Goal: Task Accomplishment & Management: Complete application form

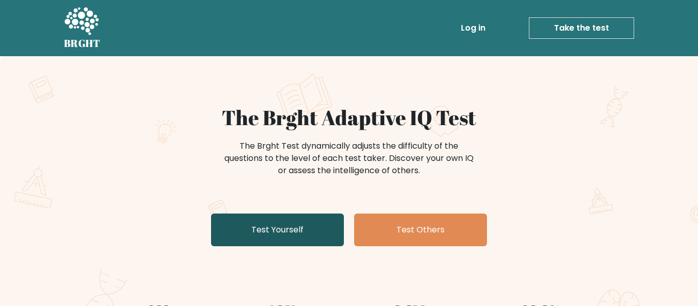
click at [299, 237] on link "Test Yourself" at bounding box center [277, 230] width 133 height 33
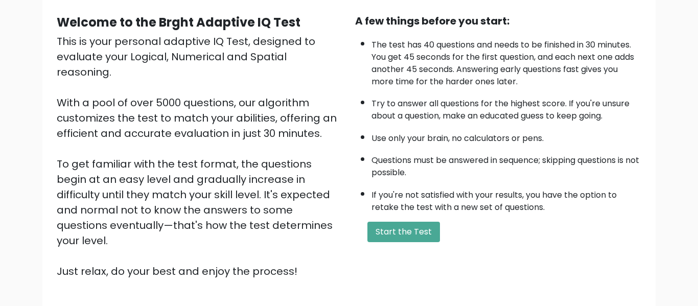
scroll to position [92, 0]
click at [423, 239] on button "Start the Test" at bounding box center [403, 231] width 73 height 20
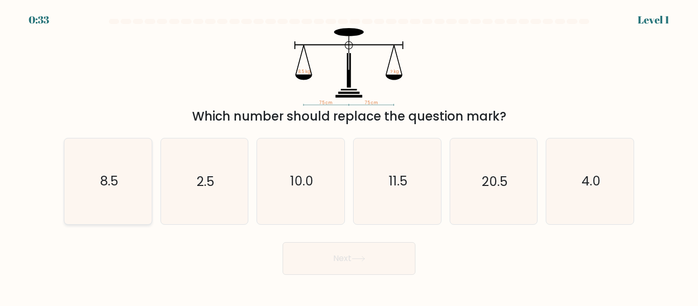
click at [138, 188] on icon "8.5" at bounding box center [107, 180] width 85 height 85
click at [349, 156] on input "a. 8.5" at bounding box center [349, 154] width 1 height 3
radio input "true"
click at [342, 266] on button "Next" at bounding box center [349, 258] width 133 height 33
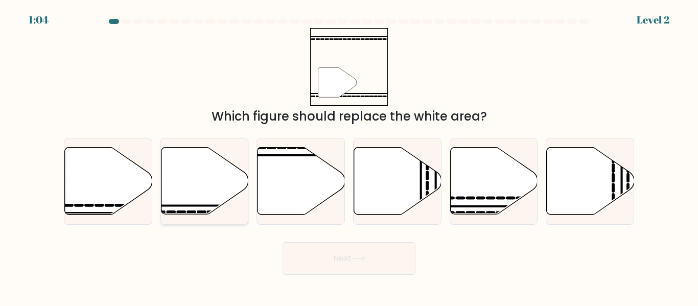
click at [218, 170] on icon at bounding box center [204, 181] width 87 height 67
click at [349, 156] on input "b." at bounding box center [349, 154] width 1 height 3
radio input "true"
click at [369, 258] on button "Next" at bounding box center [349, 258] width 133 height 33
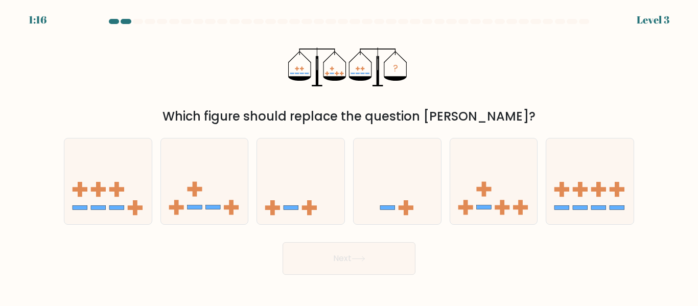
click at [359, 263] on button "Next" at bounding box center [349, 258] width 133 height 33
click at [596, 203] on icon at bounding box center [589, 181] width 87 height 72
click at [350, 156] on input "f." at bounding box center [349, 154] width 1 height 3
radio input "true"
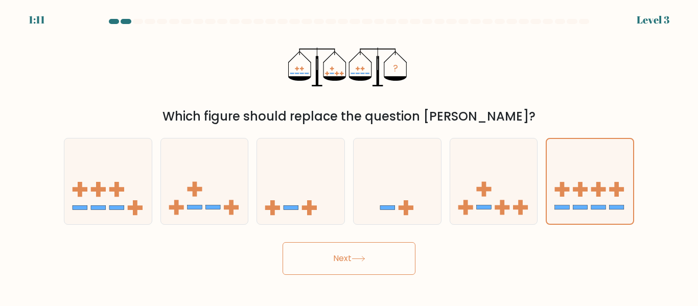
click at [359, 261] on icon at bounding box center [359, 259] width 14 height 6
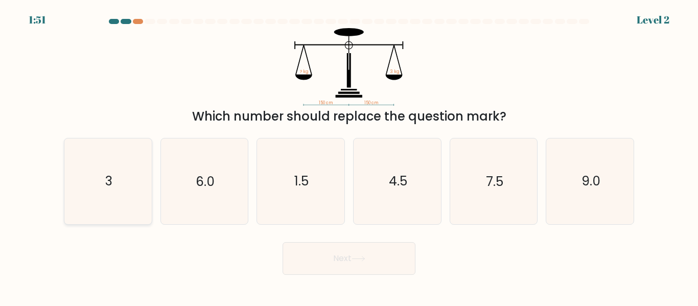
click at [125, 177] on icon "3" at bounding box center [107, 180] width 85 height 85
click at [349, 156] on input "a. 3" at bounding box center [349, 154] width 1 height 3
radio input "true"
click at [327, 266] on button "Next" at bounding box center [349, 258] width 133 height 33
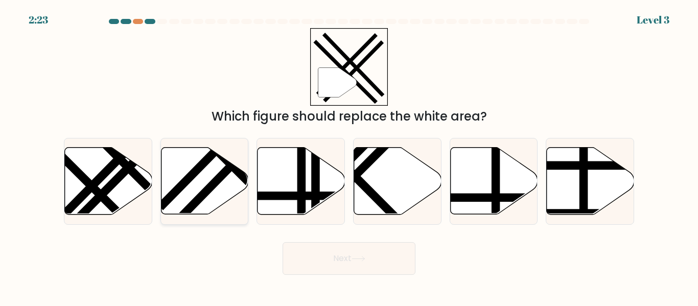
click at [222, 187] on icon at bounding box center [204, 181] width 87 height 67
click at [349, 156] on input "b." at bounding box center [349, 154] width 1 height 3
radio input "true"
click at [327, 257] on button "Next" at bounding box center [349, 258] width 133 height 33
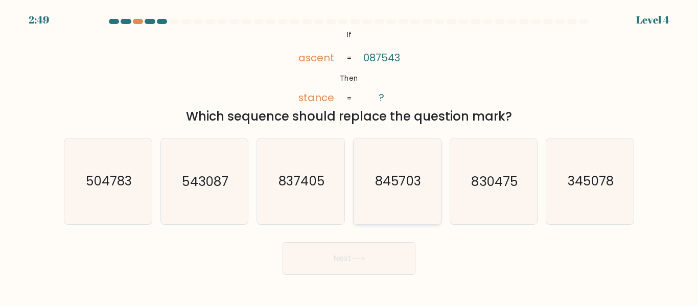
click at [407, 205] on icon "845703" at bounding box center [397, 180] width 85 height 85
click at [350, 156] on input "d. 845703" at bounding box center [349, 154] width 1 height 3
radio input "true"
click at [375, 267] on button "Next" at bounding box center [349, 258] width 133 height 33
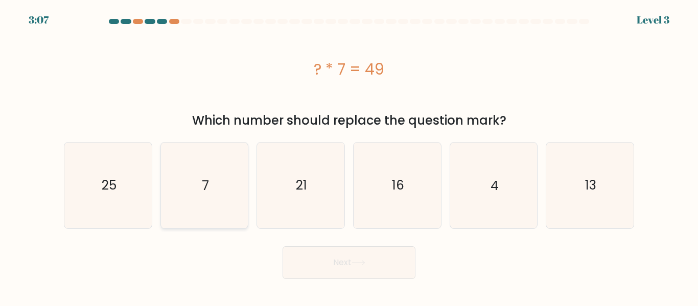
click at [174, 154] on icon "7" at bounding box center [203, 185] width 85 height 85
click at [349, 154] on input "b. 7" at bounding box center [349, 154] width 1 height 3
radio input "true"
click at [336, 266] on button "Next" at bounding box center [349, 262] width 133 height 33
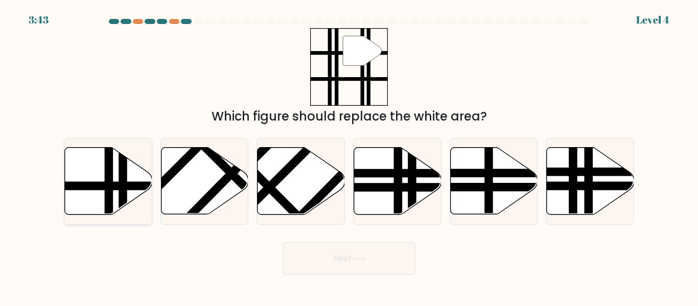
click at [109, 187] on line at bounding box center [109, 218] width 0 height 176
click at [349, 156] on input "a." at bounding box center [349, 154] width 1 height 3
radio input "true"
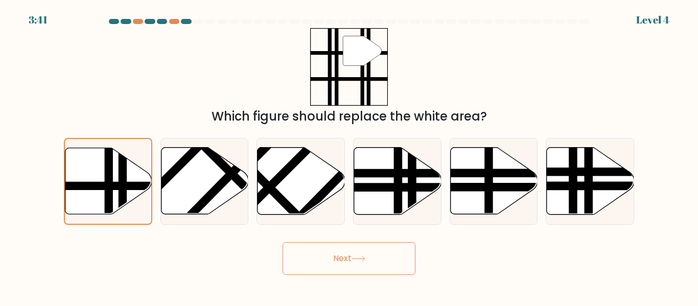
click at [336, 272] on button "Next" at bounding box center [349, 258] width 133 height 33
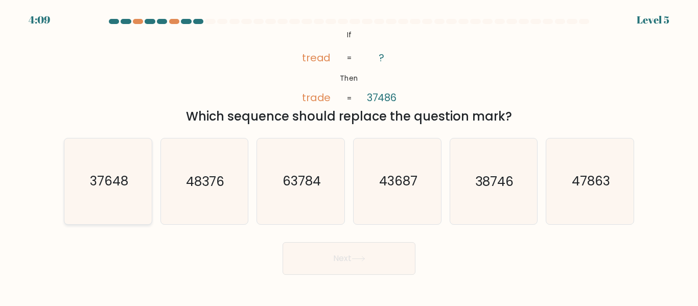
click at [94, 188] on text "37648" at bounding box center [108, 182] width 38 height 18
click at [349, 156] on input "a. 37648" at bounding box center [349, 154] width 1 height 3
radio input "true"
click at [302, 260] on button "Next" at bounding box center [349, 258] width 133 height 33
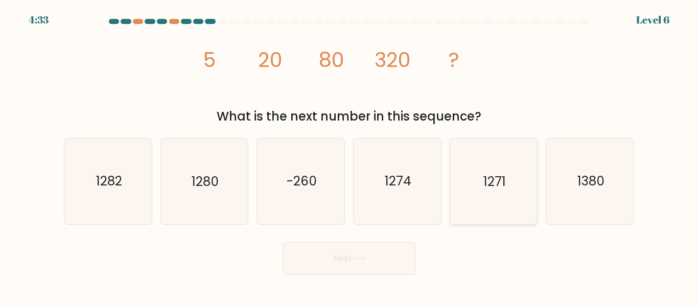
click at [480, 208] on icon "1271" at bounding box center [493, 180] width 85 height 85
click at [350, 156] on input "e. 1271" at bounding box center [349, 154] width 1 height 3
radio input "true"
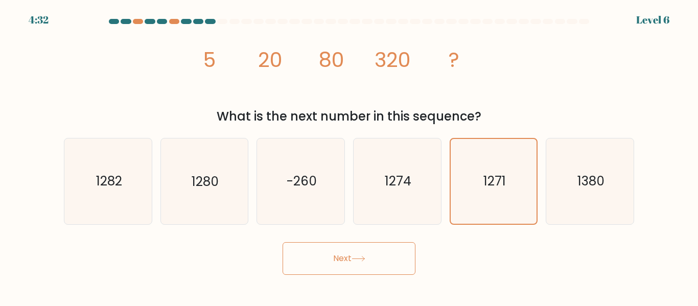
click at [371, 274] on button "Next" at bounding box center [349, 258] width 133 height 33
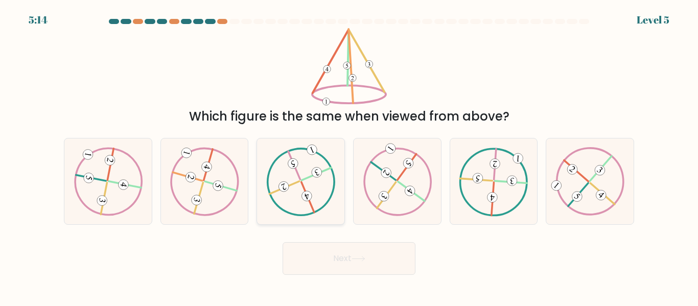
click at [282, 174] on icon at bounding box center [300, 181] width 69 height 68
click at [349, 156] on input "c." at bounding box center [349, 154] width 1 height 3
radio input "true"
click at [322, 251] on button "Next" at bounding box center [349, 258] width 133 height 33
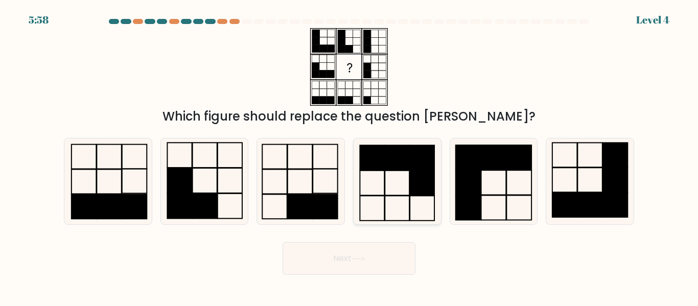
click at [395, 187] on icon at bounding box center [397, 180] width 85 height 85
click at [350, 156] on input "d." at bounding box center [349, 154] width 1 height 3
radio input "true"
click at [354, 263] on button "Next" at bounding box center [349, 258] width 133 height 33
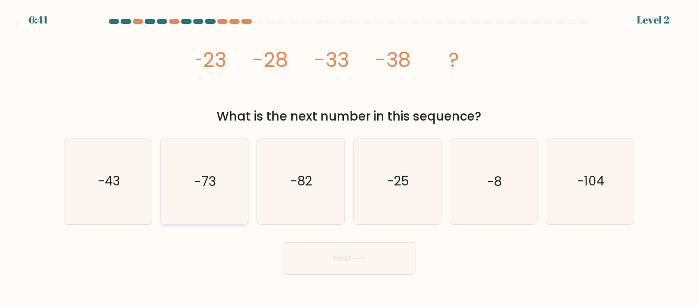
click at [225, 177] on icon "-73" at bounding box center [203, 180] width 85 height 85
click at [349, 156] on input "b. -73" at bounding box center [349, 154] width 1 height 3
radio input "true"
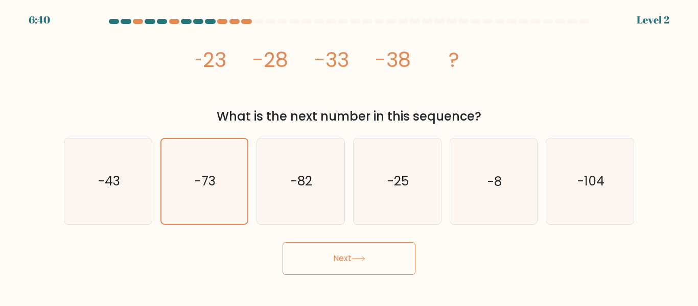
click at [288, 251] on button "Next" at bounding box center [349, 258] width 133 height 33
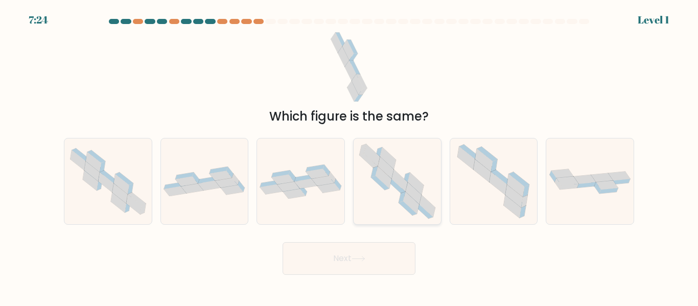
click at [429, 189] on icon at bounding box center [397, 180] width 87 height 85
click at [350, 156] on input "d." at bounding box center [349, 154] width 1 height 3
radio input "true"
click at [332, 294] on body "7:24 Level 1" at bounding box center [349, 153] width 698 height 306
click at [327, 285] on body "7:23 Level 1" at bounding box center [349, 153] width 698 height 306
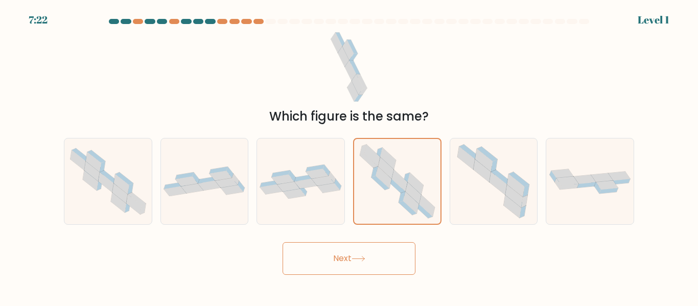
click at [321, 271] on button "Next" at bounding box center [349, 258] width 133 height 33
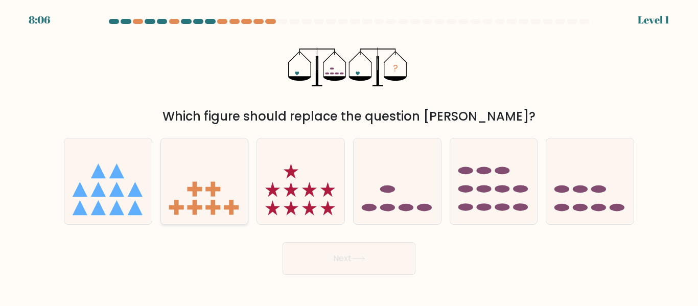
click at [206, 179] on icon at bounding box center [204, 181] width 87 height 72
click at [349, 156] on input "b." at bounding box center [349, 154] width 1 height 3
radio input "true"
click at [378, 182] on icon at bounding box center [397, 181] width 87 height 72
click at [350, 156] on input "d." at bounding box center [349, 154] width 1 height 3
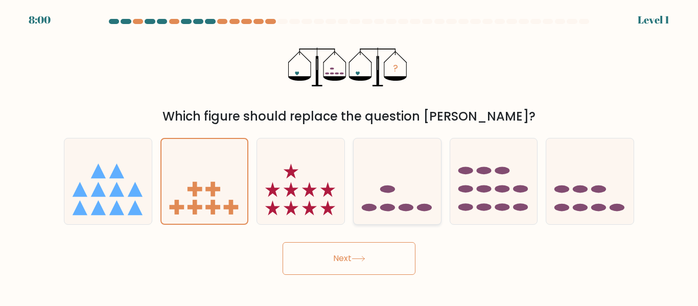
radio input "true"
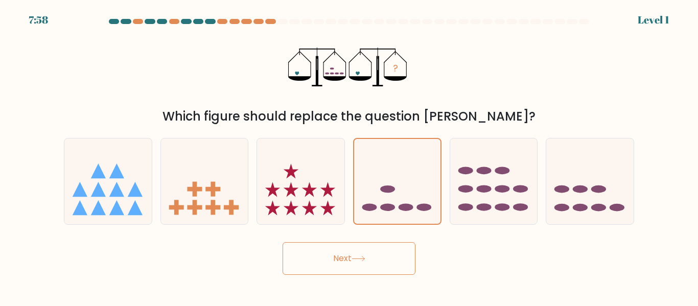
click at [379, 244] on button "Next" at bounding box center [349, 258] width 133 height 33
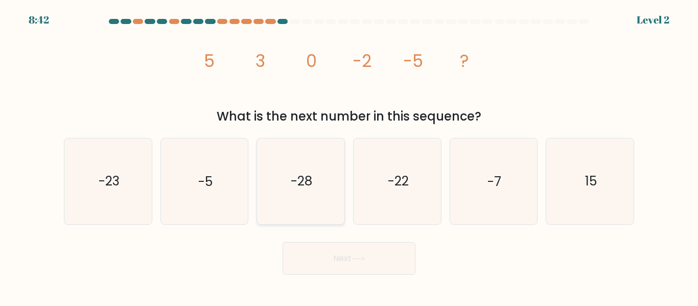
click at [300, 173] on text "-28" at bounding box center [301, 182] width 21 height 18
click at [349, 156] on input "c. -28" at bounding box center [349, 154] width 1 height 3
radio input "true"
click at [323, 254] on button "Next" at bounding box center [349, 258] width 133 height 33
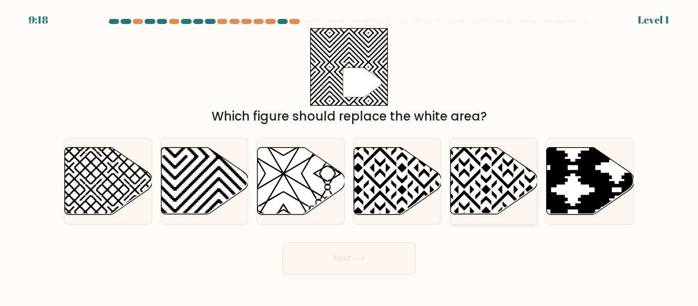
click at [473, 180] on icon at bounding box center [493, 181] width 87 height 67
click at [350, 156] on input "e." at bounding box center [349, 154] width 1 height 3
radio input "true"
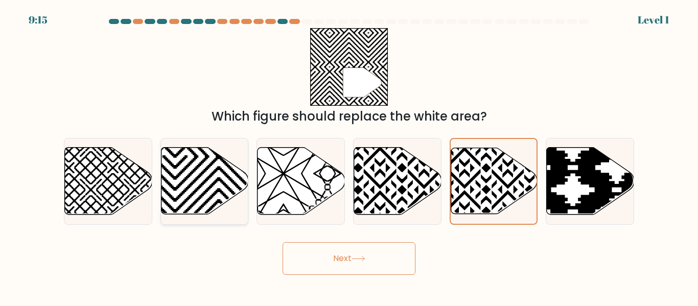
click at [213, 187] on icon at bounding box center [204, 181] width 87 height 67
click at [349, 156] on input "b." at bounding box center [349, 154] width 1 height 3
radio input "true"
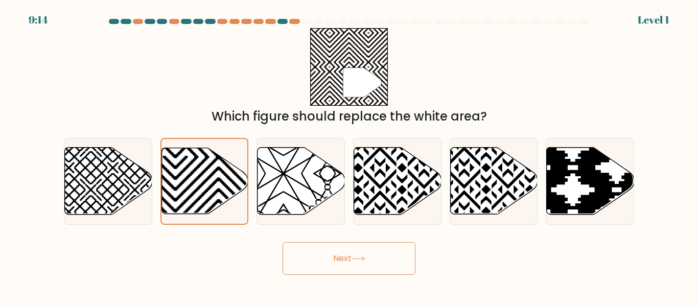
click at [331, 255] on button "Next" at bounding box center [349, 258] width 133 height 33
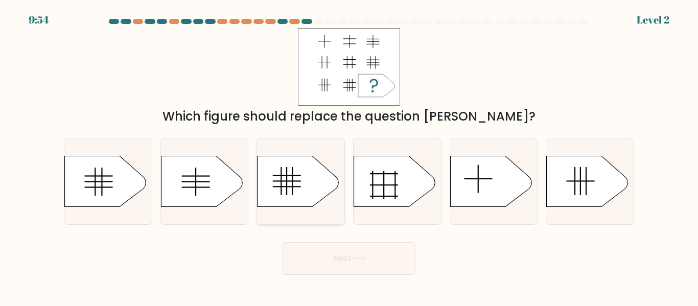
click at [289, 178] on icon at bounding box center [299, 181] width 82 height 51
click at [349, 156] on input "c." at bounding box center [349, 154] width 1 height 3
radio input "true"
click at [349, 257] on button "Next" at bounding box center [349, 258] width 133 height 33
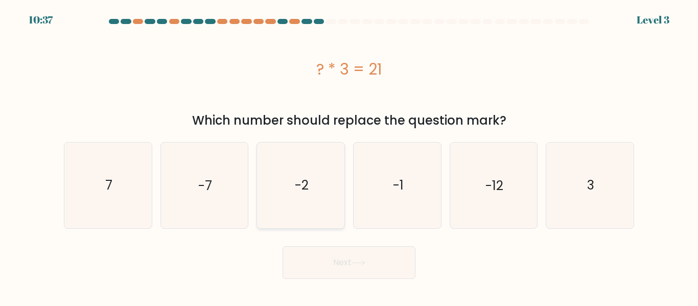
click at [276, 188] on icon "-2" at bounding box center [300, 185] width 85 height 85
click at [349, 156] on input "c. -2" at bounding box center [349, 154] width 1 height 3
radio input "true"
click at [320, 261] on button "Next" at bounding box center [349, 262] width 133 height 33
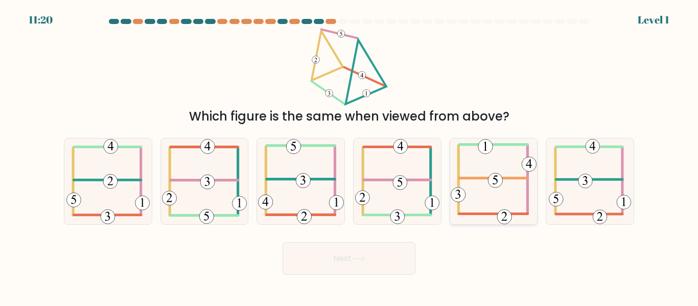
click at [471, 171] on icon at bounding box center [493, 180] width 85 height 85
click at [350, 156] on input "e." at bounding box center [349, 154] width 1 height 3
radio input "true"
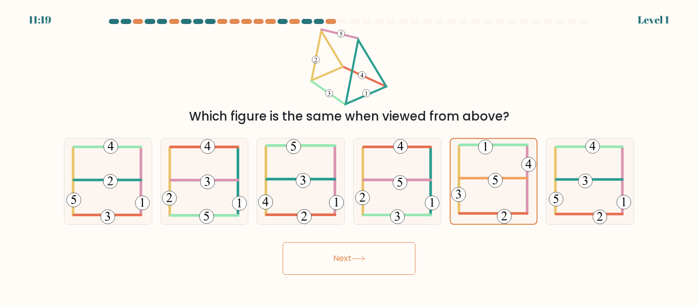
click at [376, 259] on button "Next" at bounding box center [349, 258] width 133 height 33
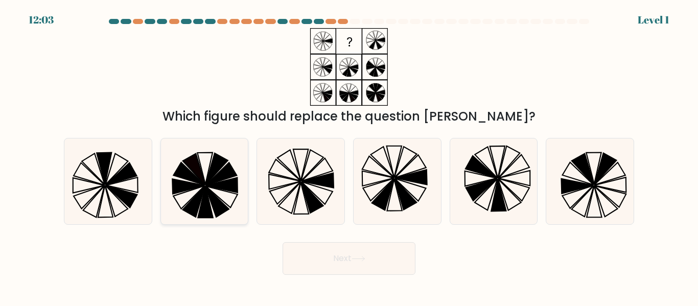
click at [226, 182] on icon at bounding box center [221, 185] width 32 height 15
click at [349, 156] on input "b." at bounding box center [349, 154] width 1 height 3
radio input "true"
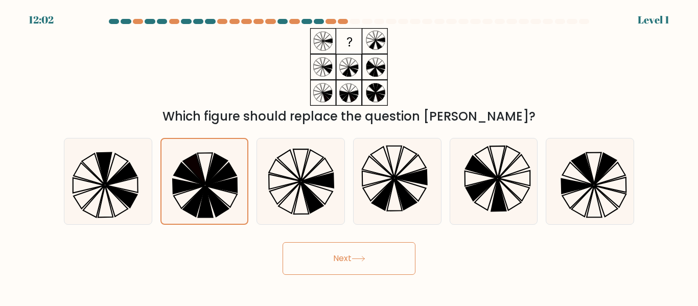
click at [325, 241] on div "Next" at bounding box center [349, 256] width 583 height 38
click at [342, 257] on button "Next" at bounding box center [349, 258] width 133 height 33
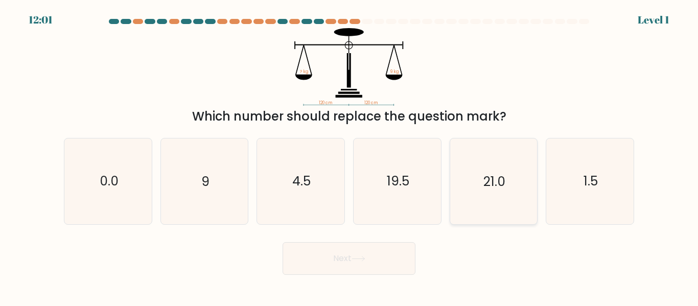
click at [494, 159] on icon "21.0" at bounding box center [493, 180] width 85 height 85
click at [350, 156] on input "e. 21.0" at bounding box center [349, 154] width 1 height 3
radio input "true"
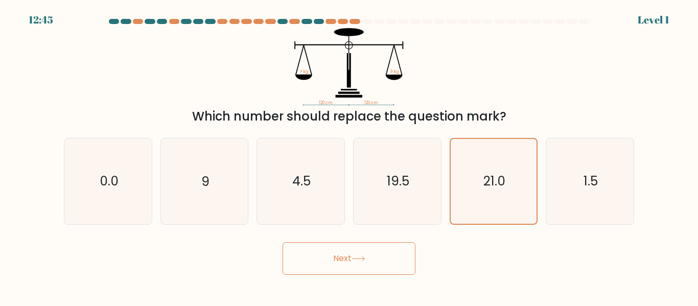
click at [371, 257] on button "Next" at bounding box center [349, 258] width 133 height 33
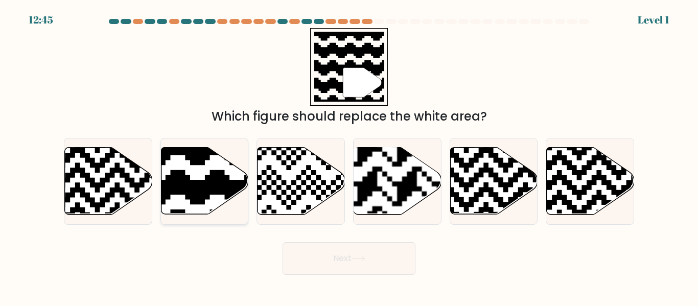
click at [175, 184] on icon at bounding box center [175, 145] width 158 height 158
click at [349, 156] on input "b." at bounding box center [349, 154] width 1 height 3
radio input "true"
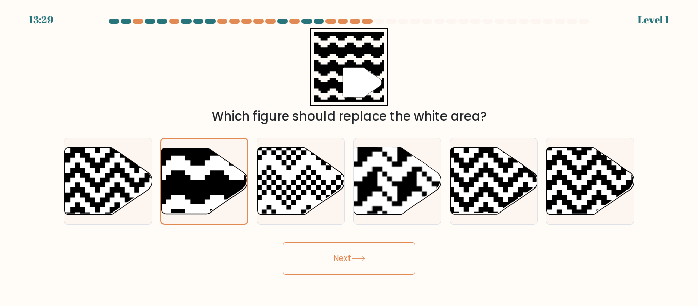
click at [367, 273] on button "Next" at bounding box center [349, 258] width 133 height 33
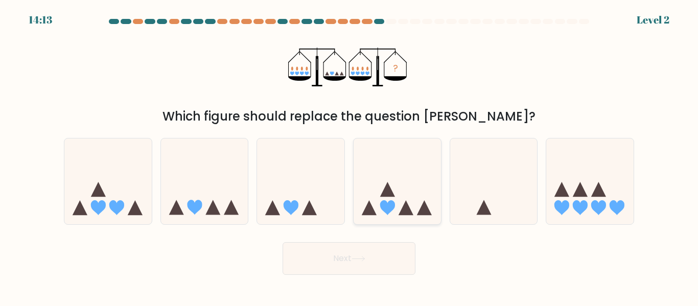
click at [415, 199] on icon at bounding box center [397, 181] width 87 height 72
click at [350, 156] on input "d." at bounding box center [349, 154] width 1 height 3
radio input "true"
click at [396, 268] on button "Next" at bounding box center [349, 258] width 133 height 33
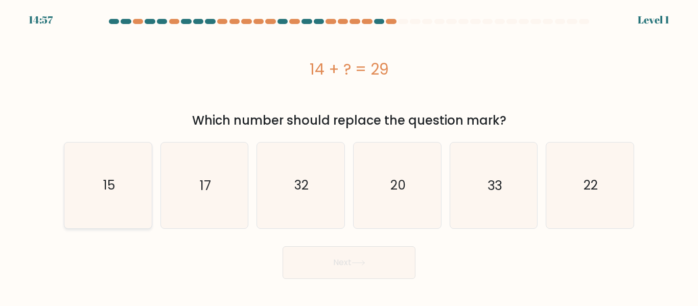
click at [149, 189] on icon "15" at bounding box center [107, 185] width 85 height 85
click at [349, 156] on input "a. 15" at bounding box center [349, 154] width 1 height 3
radio input "true"
click at [368, 265] on button "Next" at bounding box center [349, 262] width 133 height 33
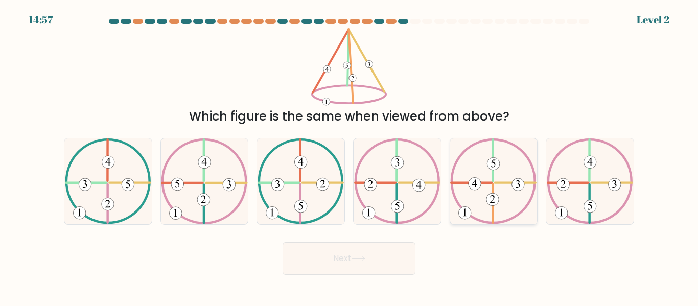
click at [464, 188] on icon at bounding box center [493, 180] width 86 height 85
click at [350, 156] on input "e." at bounding box center [349, 154] width 1 height 3
radio input "true"
click at [388, 265] on button "Next" at bounding box center [349, 258] width 133 height 33
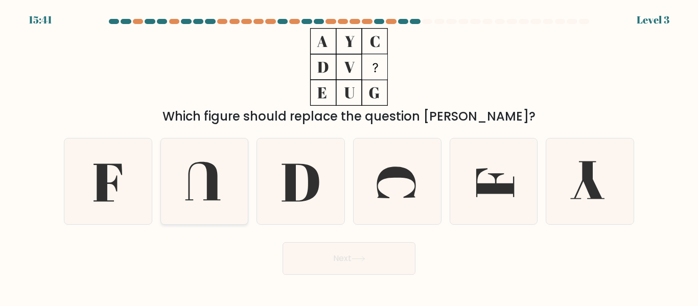
click at [199, 181] on icon at bounding box center [203, 180] width 85 height 85
click at [349, 156] on input "b." at bounding box center [349, 154] width 1 height 3
radio input "true"
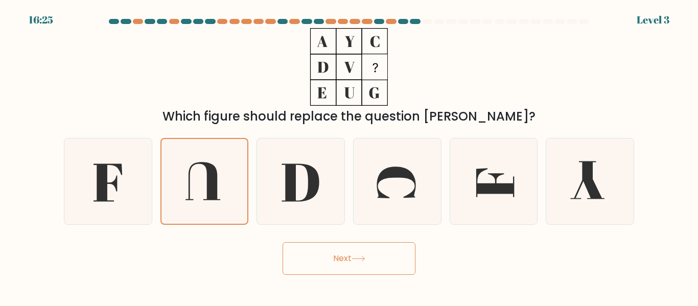
click at [391, 269] on button "Next" at bounding box center [349, 258] width 133 height 33
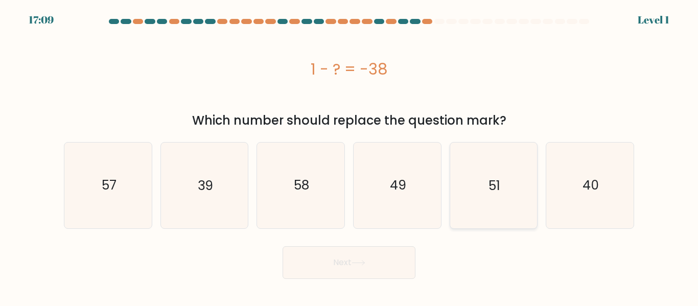
click at [502, 184] on icon "51" at bounding box center [493, 185] width 85 height 85
click at [350, 156] on input "e. 51" at bounding box center [349, 154] width 1 height 3
radio input "true"
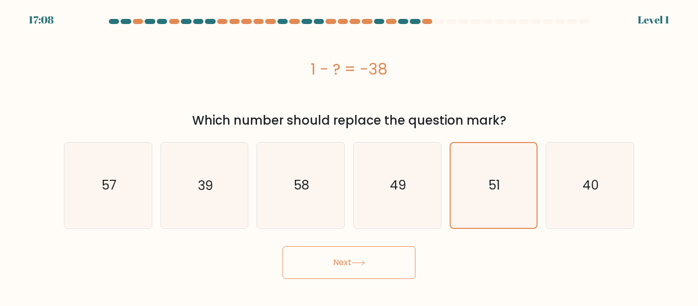
click at [381, 267] on button "Next" at bounding box center [349, 262] width 133 height 33
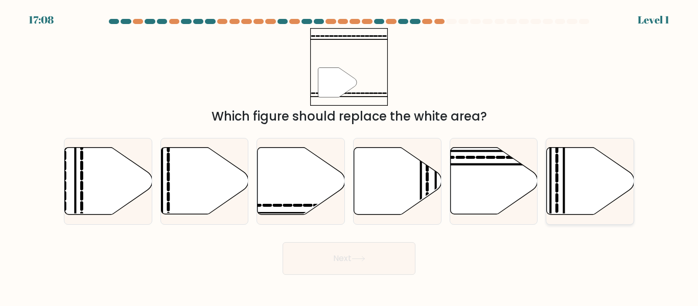
click at [566, 184] on icon at bounding box center [590, 181] width 87 height 67
click at [350, 156] on input "f." at bounding box center [349, 154] width 1 height 3
radio input "true"
click at [378, 265] on button "Next" at bounding box center [349, 258] width 133 height 33
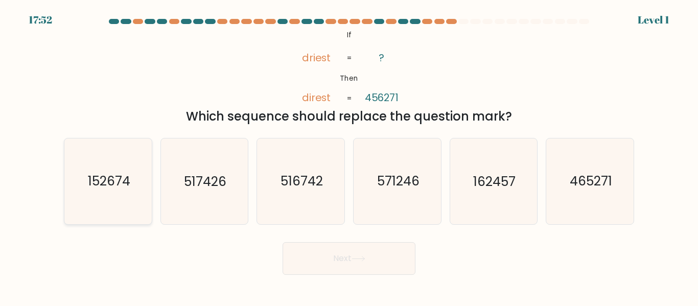
click at [90, 191] on icon "152674" at bounding box center [107, 180] width 85 height 85
click at [349, 156] on input "a. 152674" at bounding box center [349, 154] width 1 height 3
radio input "true"
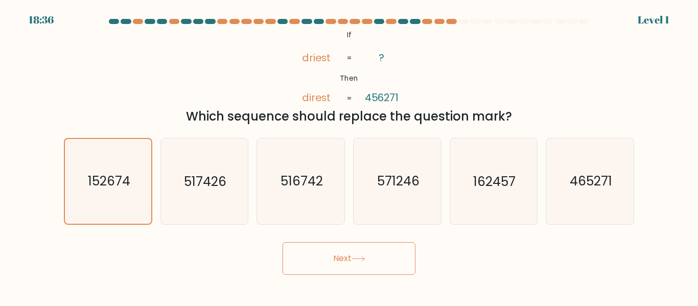
click at [391, 269] on button "Next" at bounding box center [349, 258] width 133 height 33
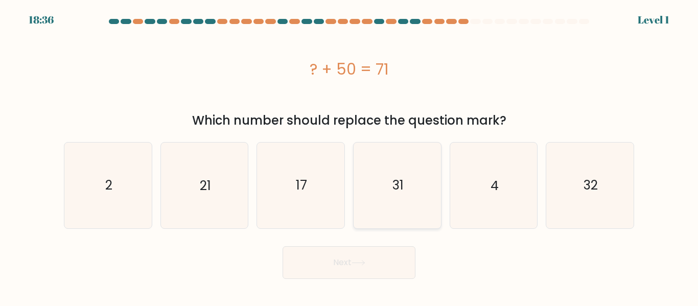
click at [437, 204] on icon "31" at bounding box center [397, 185] width 85 height 85
click at [350, 156] on input "d. 31" at bounding box center [349, 154] width 1 height 3
radio input "true"
click at [380, 278] on button "Next" at bounding box center [349, 262] width 133 height 33
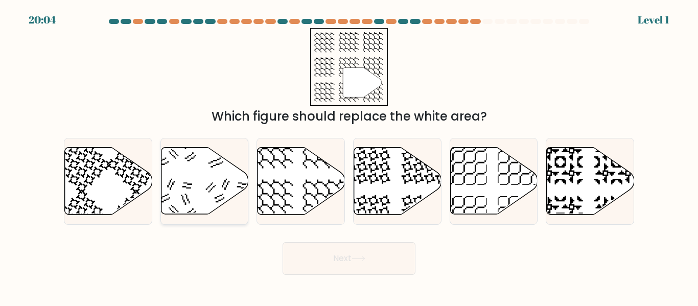
click at [177, 192] on icon at bounding box center [204, 181] width 87 height 67
click at [349, 156] on input "b." at bounding box center [349, 154] width 1 height 3
radio input "true"
click at [392, 258] on button "Next" at bounding box center [349, 258] width 133 height 33
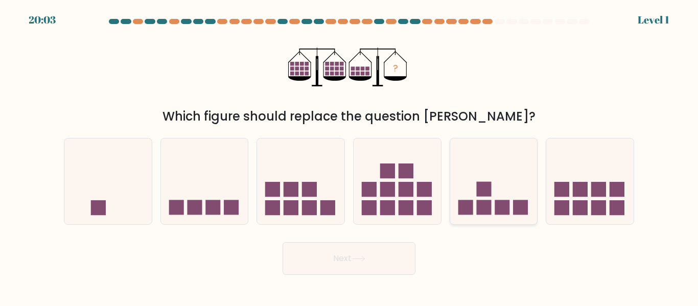
click at [462, 197] on icon at bounding box center [493, 181] width 87 height 72
click at [350, 156] on input "e." at bounding box center [349, 154] width 1 height 3
radio input "true"
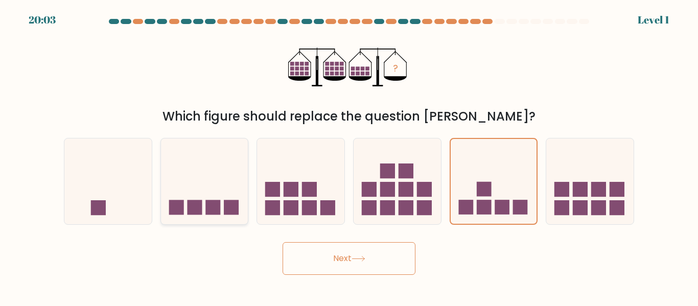
click at [174, 196] on icon at bounding box center [204, 181] width 87 height 72
click at [349, 156] on input "b." at bounding box center [349, 154] width 1 height 3
radio input "true"
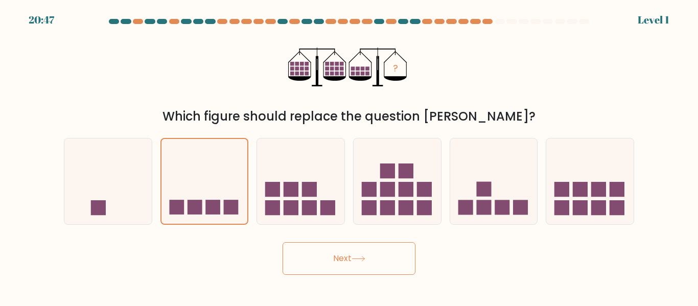
click at [384, 263] on button "Next" at bounding box center [349, 258] width 133 height 33
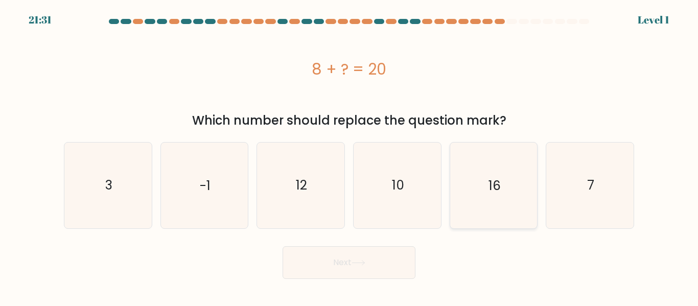
click at [459, 196] on icon "16" at bounding box center [493, 185] width 85 height 85
click at [350, 156] on input "e. 16" at bounding box center [349, 154] width 1 height 3
radio input "true"
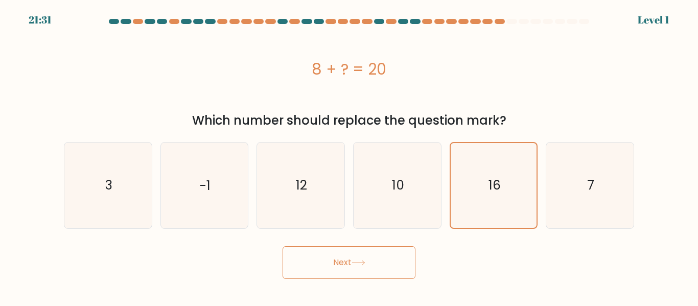
click at [380, 274] on button "Next" at bounding box center [349, 262] width 133 height 33
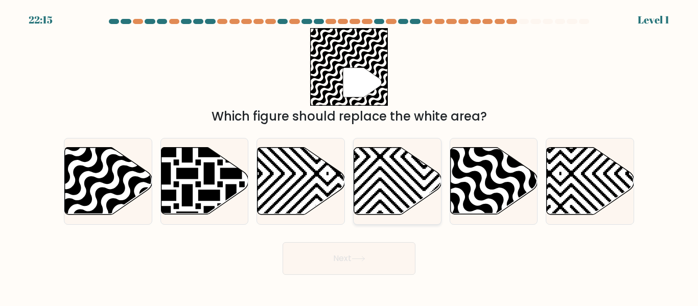
click at [412, 198] on icon at bounding box center [397, 181] width 87 height 67
click at [350, 156] on input "d." at bounding box center [349, 154] width 1 height 3
radio input "true"
click at [376, 272] on button "Next" at bounding box center [349, 258] width 133 height 33
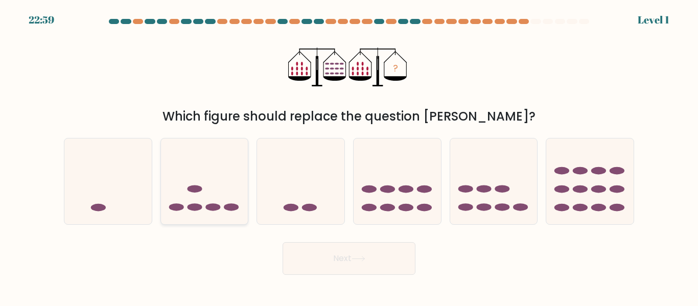
click at [217, 176] on icon at bounding box center [204, 181] width 87 height 72
click at [349, 156] on input "b." at bounding box center [349, 154] width 1 height 3
radio input "true"
click at [386, 257] on button "Next" at bounding box center [349, 258] width 133 height 33
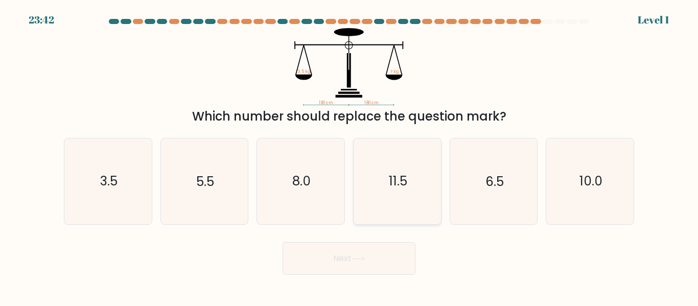
click at [417, 193] on icon "11.5" at bounding box center [397, 180] width 85 height 85
click at [350, 156] on input "d. 11.5" at bounding box center [349, 154] width 1 height 3
radio input "true"
click at [290, 252] on button "Next" at bounding box center [349, 258] width 133 height 33
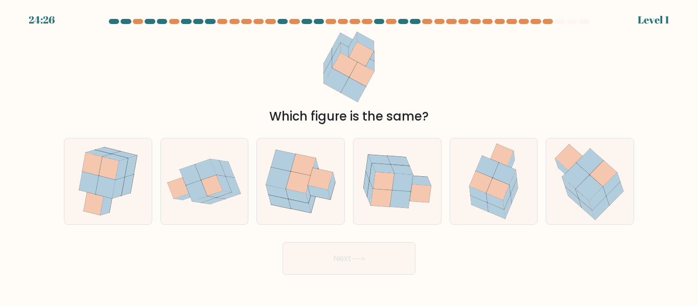
click at [298, 260] on button "Next" at bounding box center [349, 258] width 133 height 33
click at [575, 172] on icon at bounding box center [575, 176] width 27 height 26
click at [350, 156] on input "f." at bounding box center [349, 154] width 1 height 3
radio input "true"
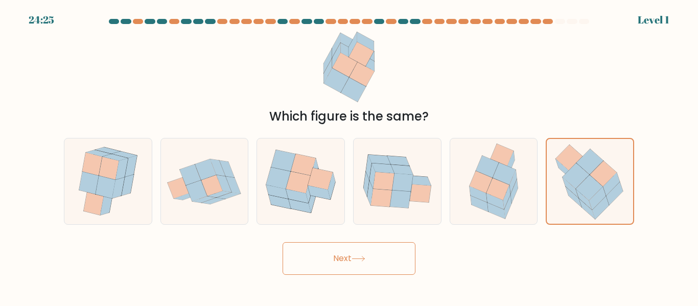
click at [394, 261] on button "Next" at bounding box center [349, 258] width 133 height 33
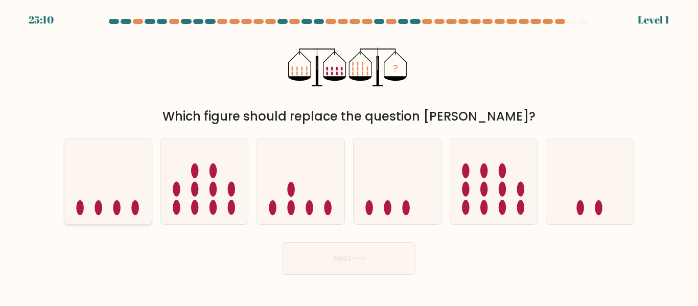
click at [113, 209] on ellipse at bounding box center [117, 207] width 8 height 15
click at [349, 156] on input "a." at bounding box center [349, 154] width 1 height 3
radio input "true"
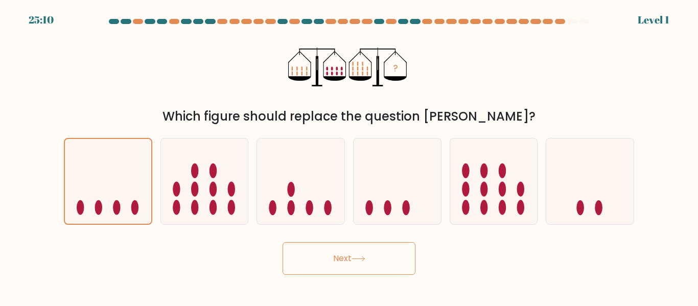
click at [392, 259] on button "Next" at bounding box center [349, 258] width 133 height 33
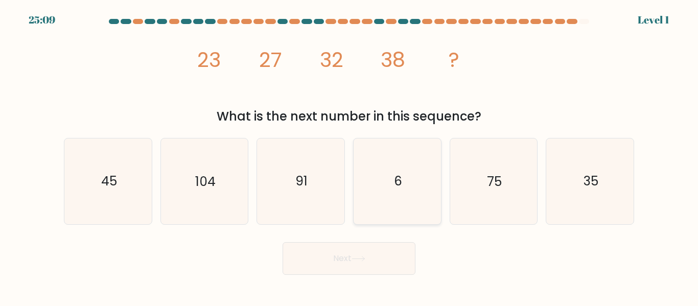
click at [426, 191] on icon "6" at bounding box center [397, 180] width 85 height 85
click at [350, 156] on input "d. 6" at bounding box center [349, 154] width 1 height 3
radio input "true"
click at [392, 263] on button "Next" at bounding box center [349, 258] width 133 height 33
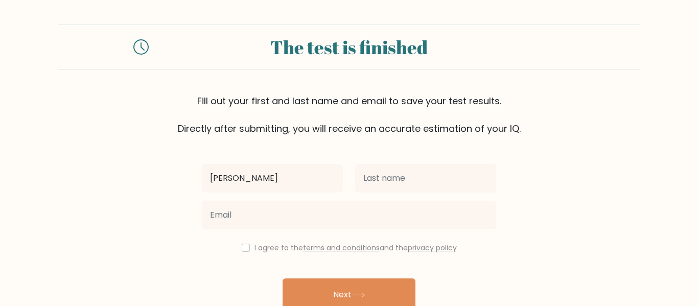
type input "amelia"
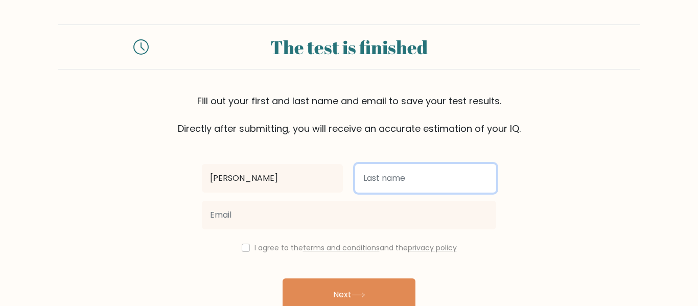
click at [411, 177] on input "text" at bounding box center [425, 178] width 141 height 29
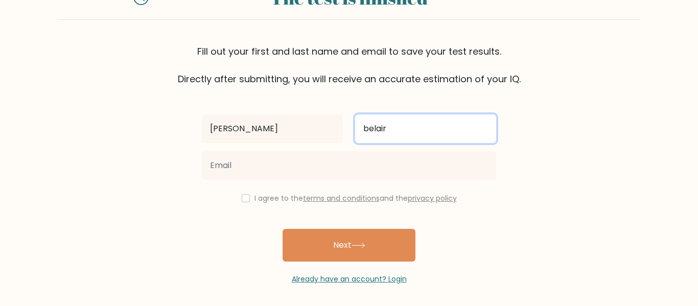
scroll to position [53, 0]
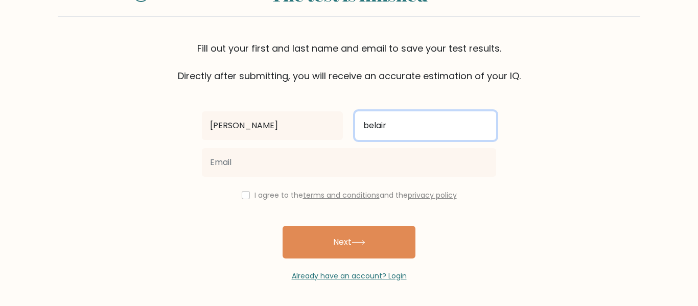
type input "belair"
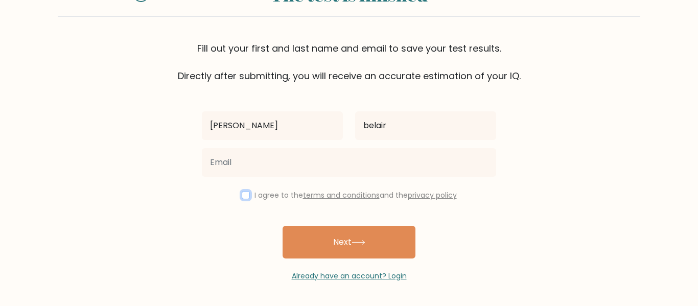
click at [244, 196] on input "checkbox" at bounding box center [246, 195] width 8 height 8
checkbox input "true"
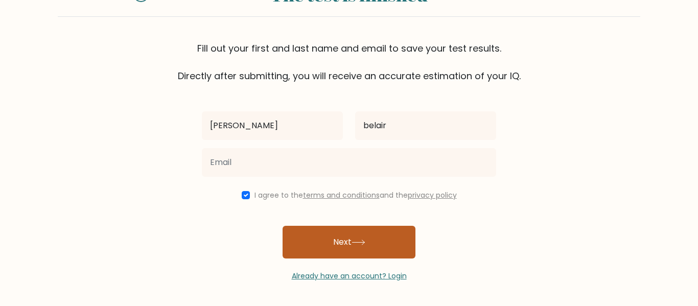
click at [344, 237] on button "Next" at bounding box center [349, 242] width 133 height 33
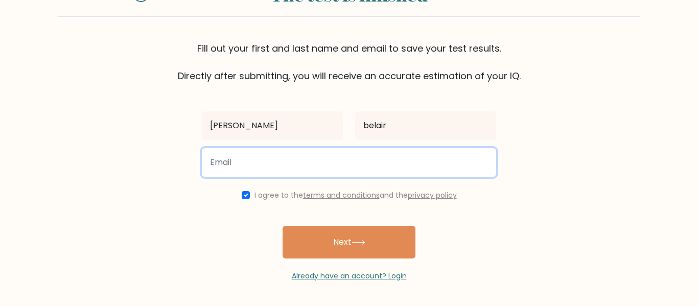
click at [378, 166] on input "email" at bounding box center [349, 162] width 294 height 29
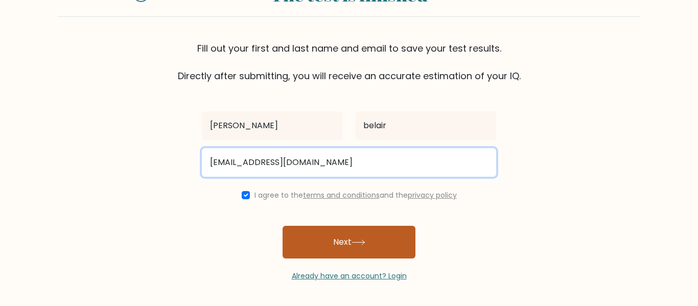
type input "belame13@ecolecatholique.ca"
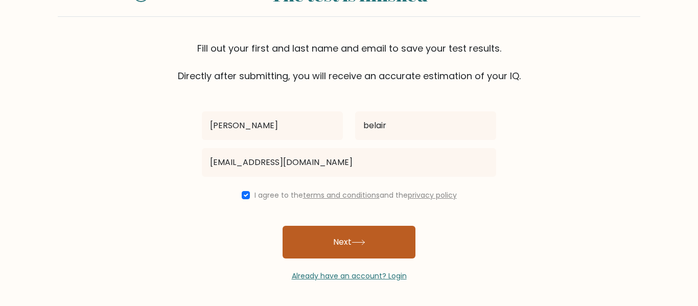
click at [381, 255] on button "Next" at bounding box center [349, 242] width 133 height 33
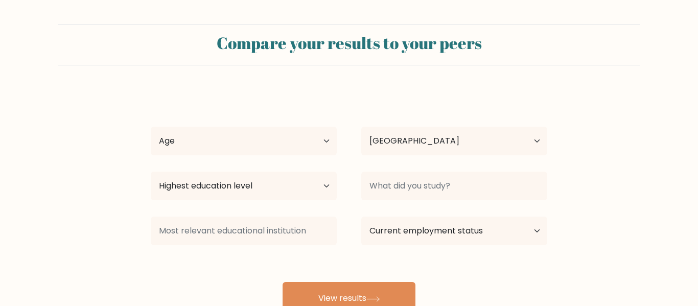
select select "CA"
click at [314, 138] on select "Age Under [DEMOGRAPHIC_DATA] [DEMOGRAPHIC_DATA] [DEMOGRAPHIC_DATA] [DEMOGRAPHIC…" at bounding box center [244, 141] width 186 height 29
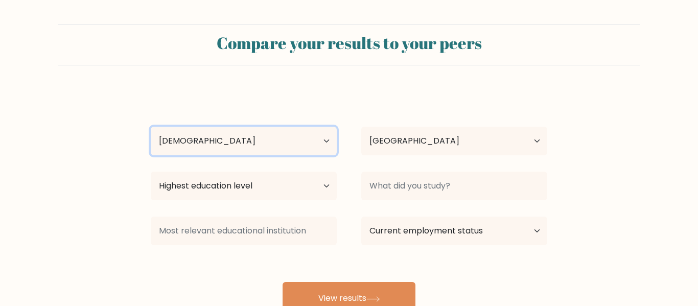
click at [151, 127] on select "Age Under [DEMOGRAPHIC_DATA] [DEMOGRAPHIC_DATA] [DEMOGRAPHIC_DATA] [DEMOGRAPHIC…" at bounding box center [244, 141] width 186 height 29
click at [294, 134] on select "Age Under 18 years old 18-24 years old 25-34 years old 35-44 years old 45-54 ye…" at bounding box center [244, 141] width 186 height 29
select select "min_18"
click at [151, 127] on select "Age Under 18 years old 18-24 years old 25-34 years old 35-44 years old 45-54 ye…" at bounding box center [244, 141] width 186 height 29
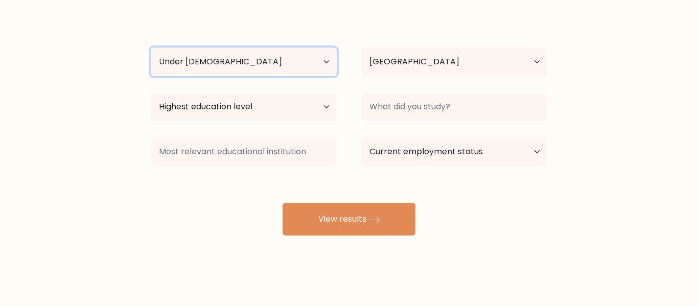
scroll to position [81, 0]
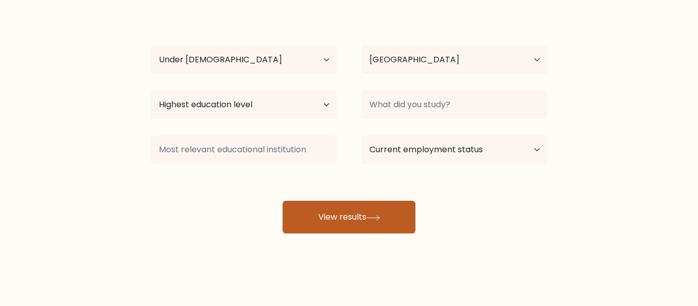
click at [376, 222] on button "View results" at bounding box center [349, 217] width 133 height 33
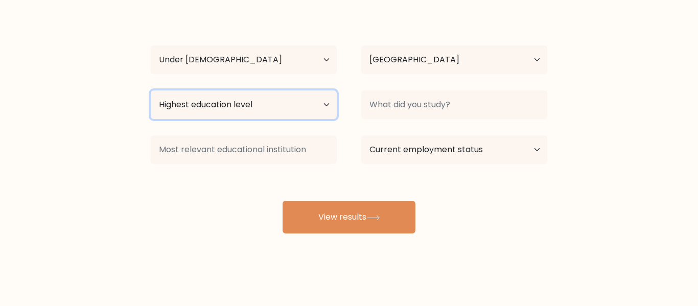
click at [272, 111] on select "Highest education level No schooling Primary Lower Secondary Upper Secondary Oc…" at bounding box center [244, 104] width 186 height 29
select select "upper_secondary"
click at [151, 90] on select "Highest education level No schooling Primary Lower Secondary Upper Secondary Oc…" at bounding box center [244, 104] width 186 height 29
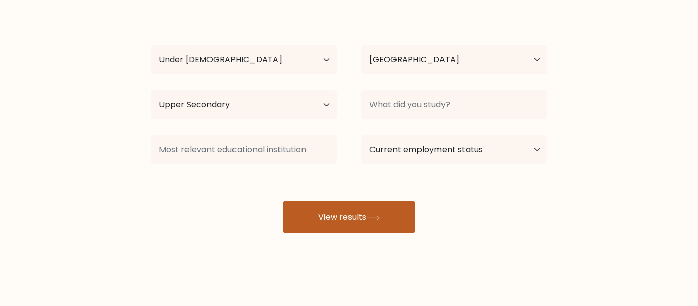
click at [329, 230] on button "View results" at bounding box center [349, 217] width 133 height 33
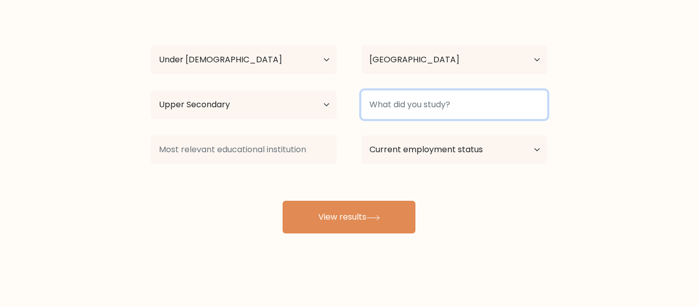
click at [476, 99] on input at bounding box center [454, 104] width 186 height 29
type input "nothing"
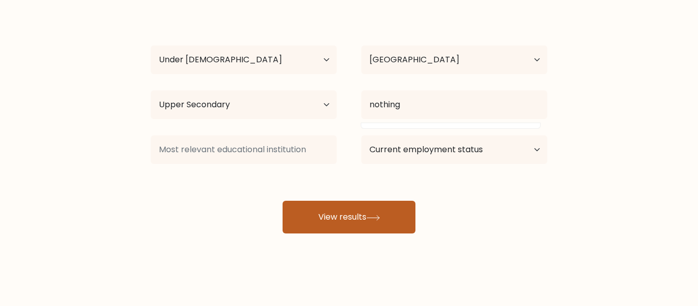
click at [364, 228] on button "View results" at bounding box center [349, 217] width 133 height 33
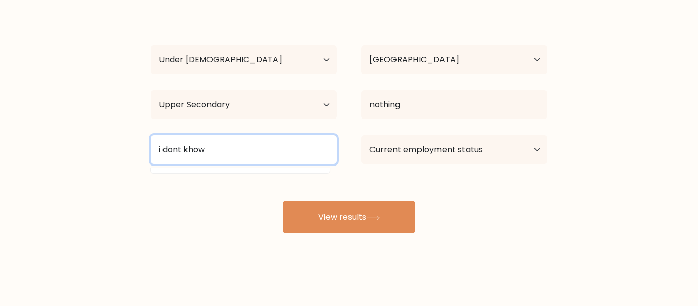
type input "i dont khow"
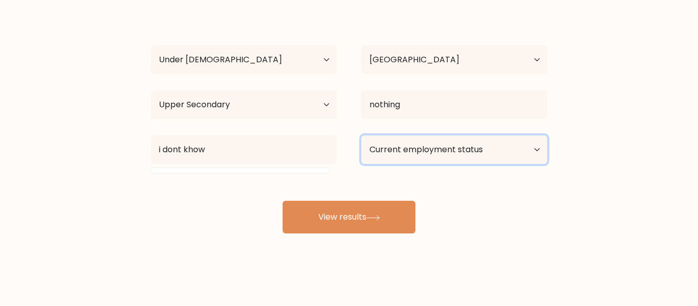
click at [450, 159] on select "Current employment status Employed Student Retired Other / prefer not to answer" at bounding box center [454, 149] width 186 height 29
select select "student"
click at [361, 135] on select "Current employment status Employed Student Retired Other / prefer not to answer" at bounding box center [454, 149] width 186 height 29
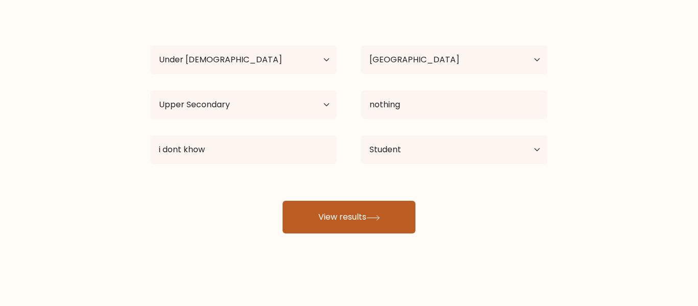
click at [366, 213] on button "View results" at bounding box center [349, 217] width 133 height 33
